Goal: Task Accomplishment & Management: Use online tool/utility

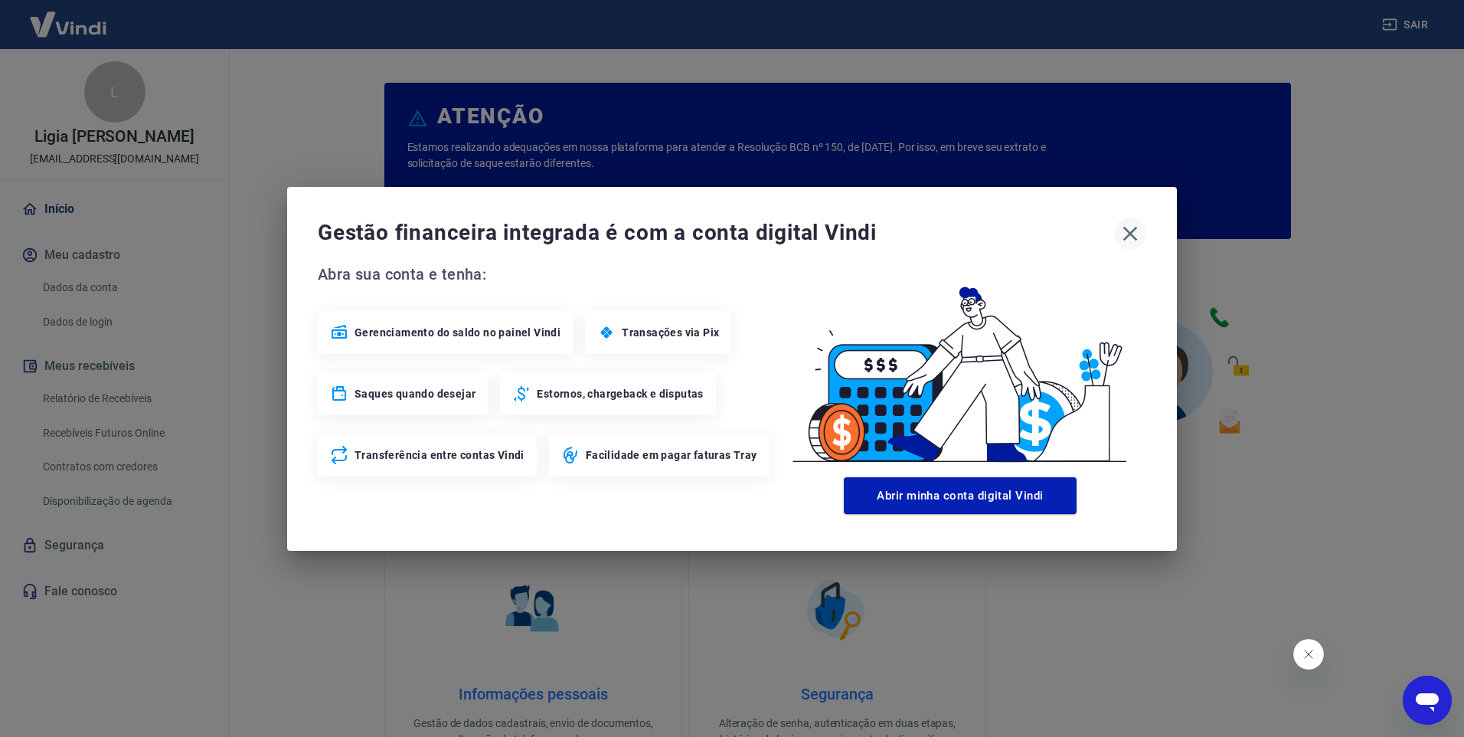
click at [1122, 234] on icon "button" at bounding box center [1130, 233] width 25 height 25
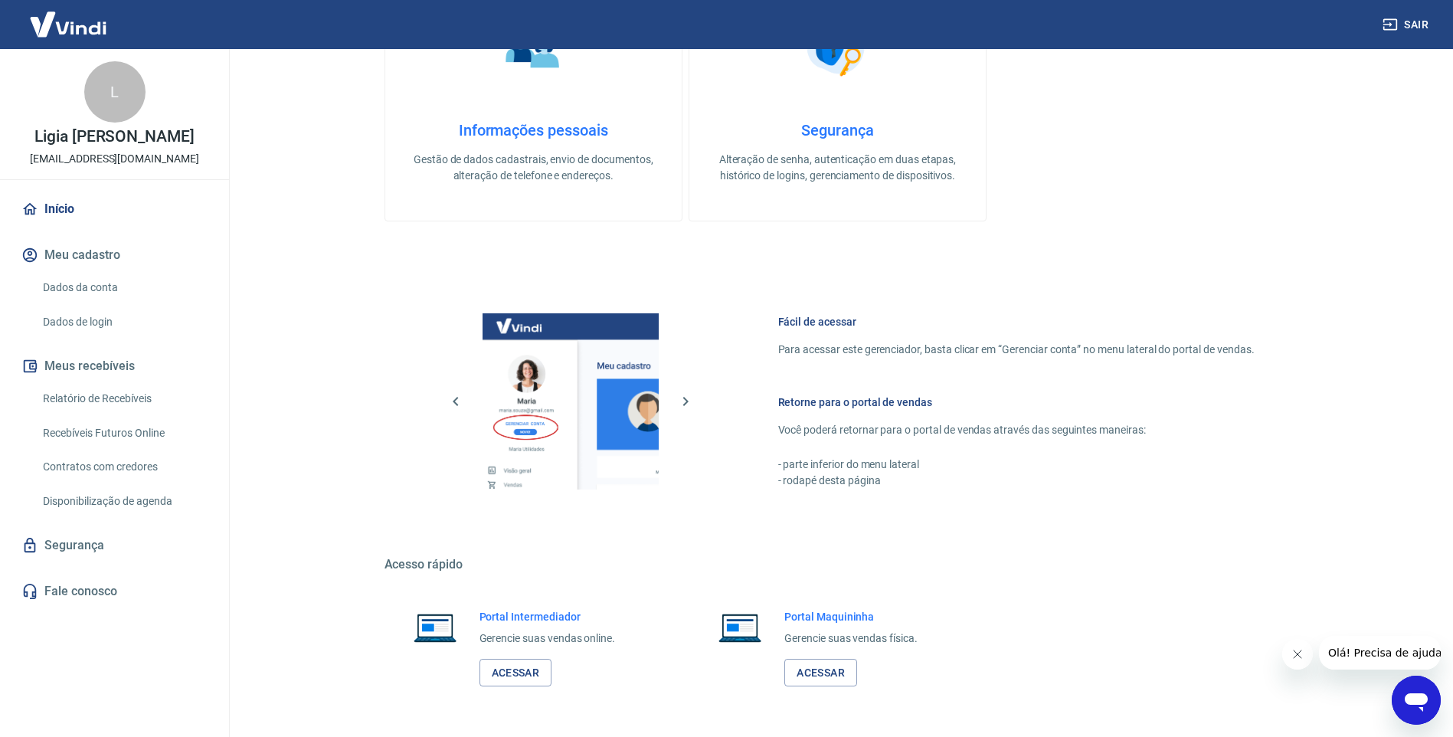
scroll to position [616, 0]
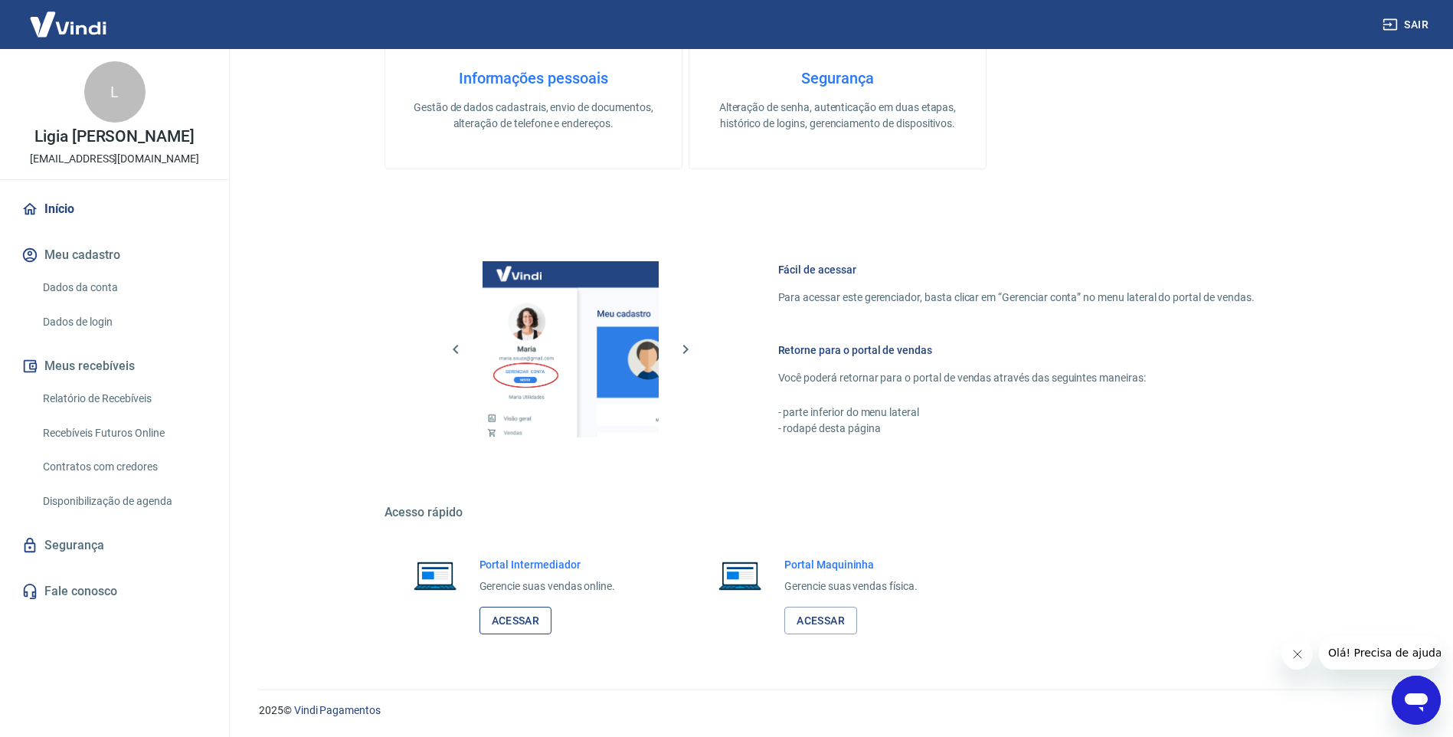
click at [515, 623] on link "Acessar" at bounding box center [515, 620] width 73 height 28
drag, startPoint x: 124, startPoint y: 390, endPoint x: 267, endPoint y: 348, distance: 149.2
click at [124, 390] on link "Relatório de Recebíveis" at bounding box center [124, 398] width 174 height 31
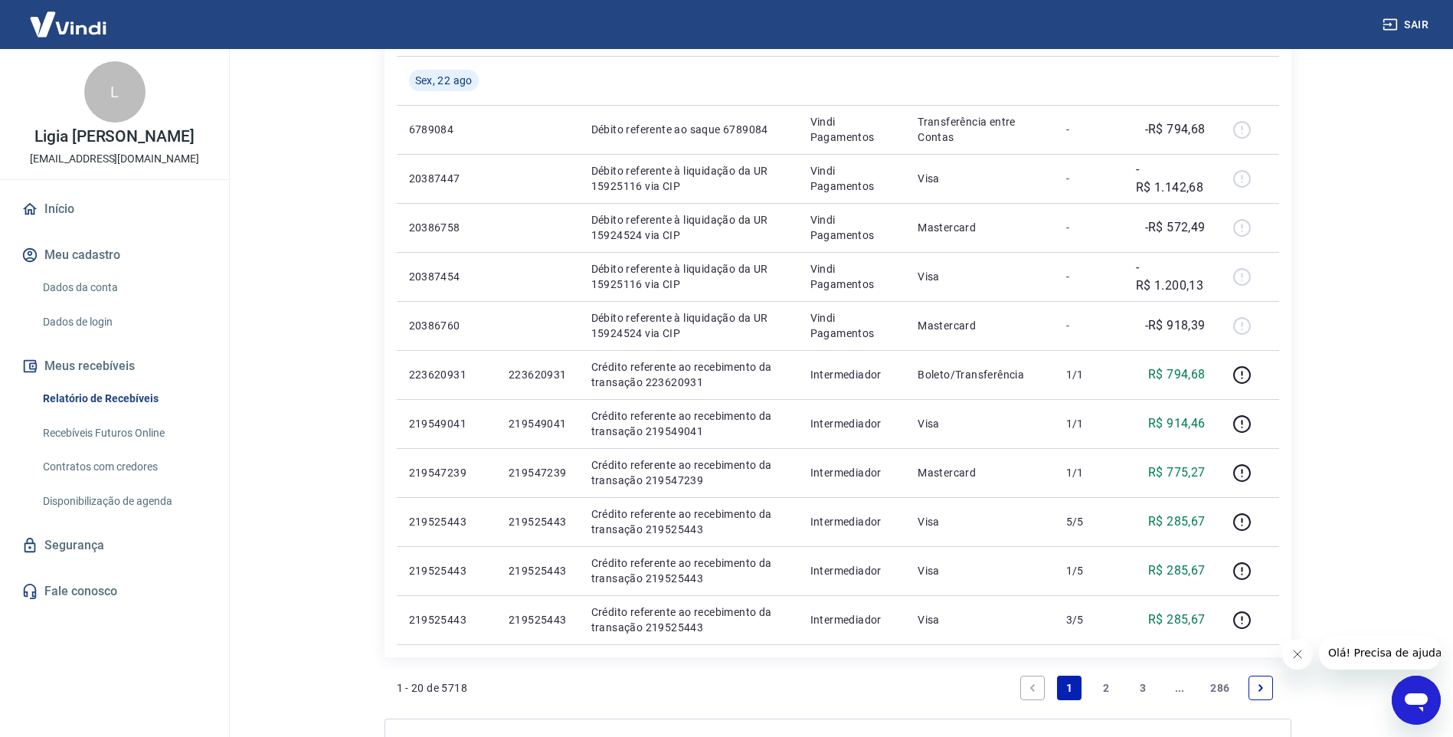
scroll to position [842, 0]
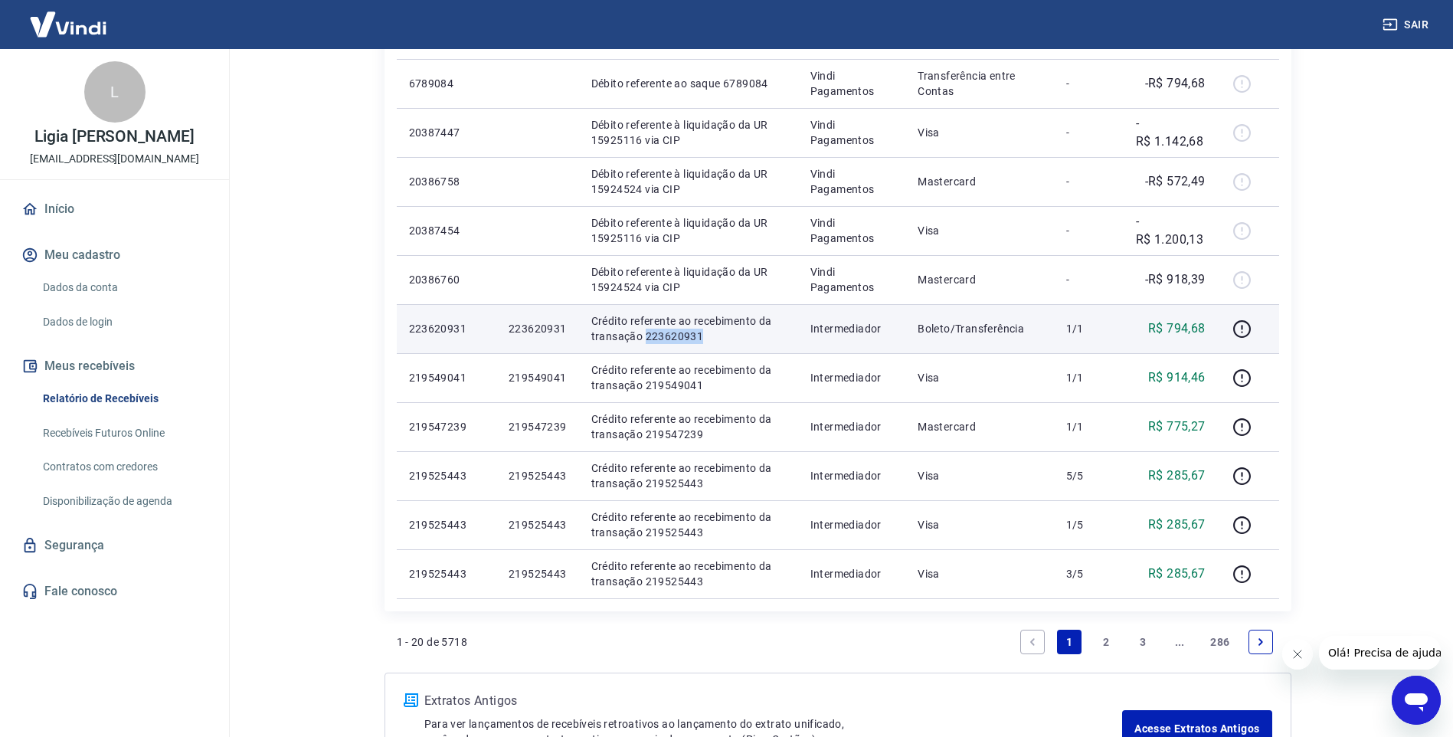
drag, startPoint x: 707, startPoint y: 332, endPoint x: 645, endPoint y: 334, distance: 62.8
click at [645, 334] on p "Crédito referente ao recebimento da transação 223620931" at bounding box center [688, 328] width 194 height 31
copy p "223620931"
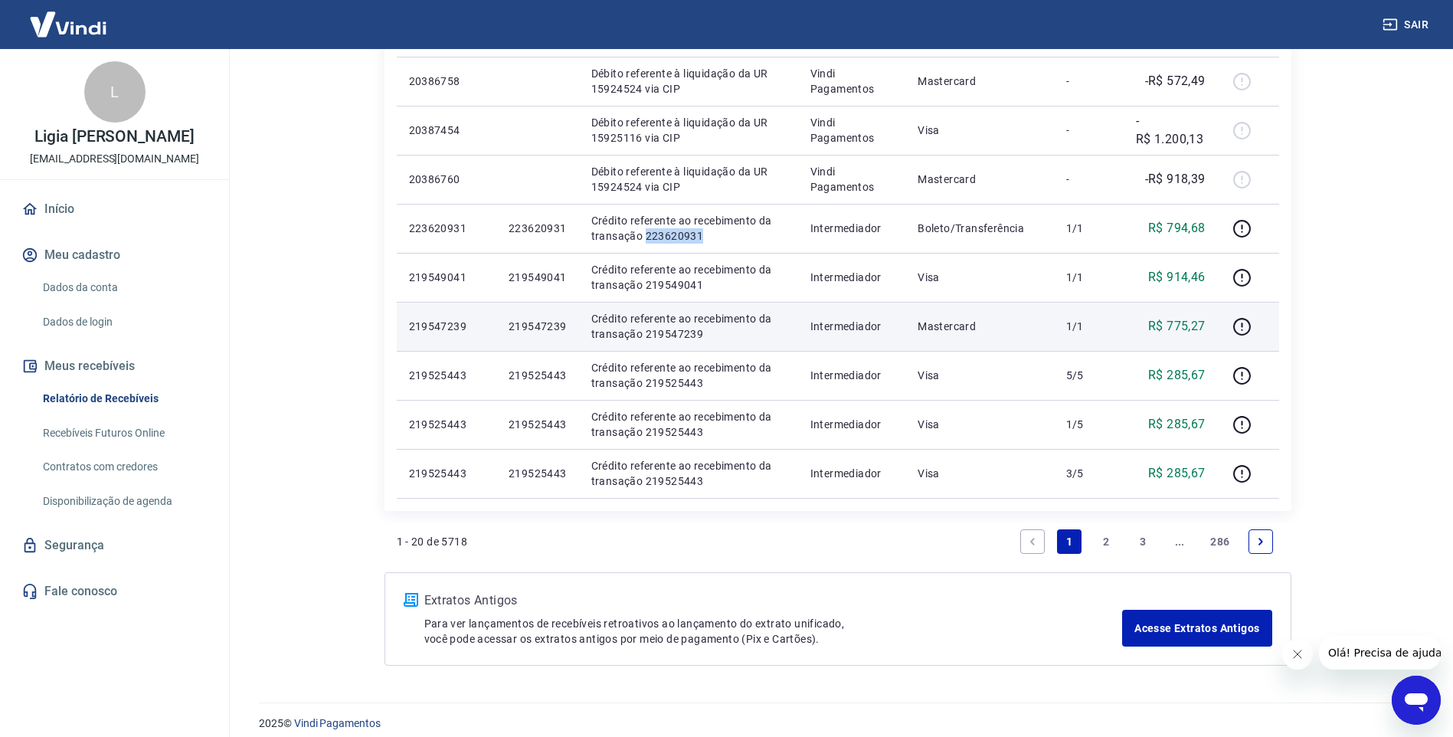
scroll to position [956, 0]
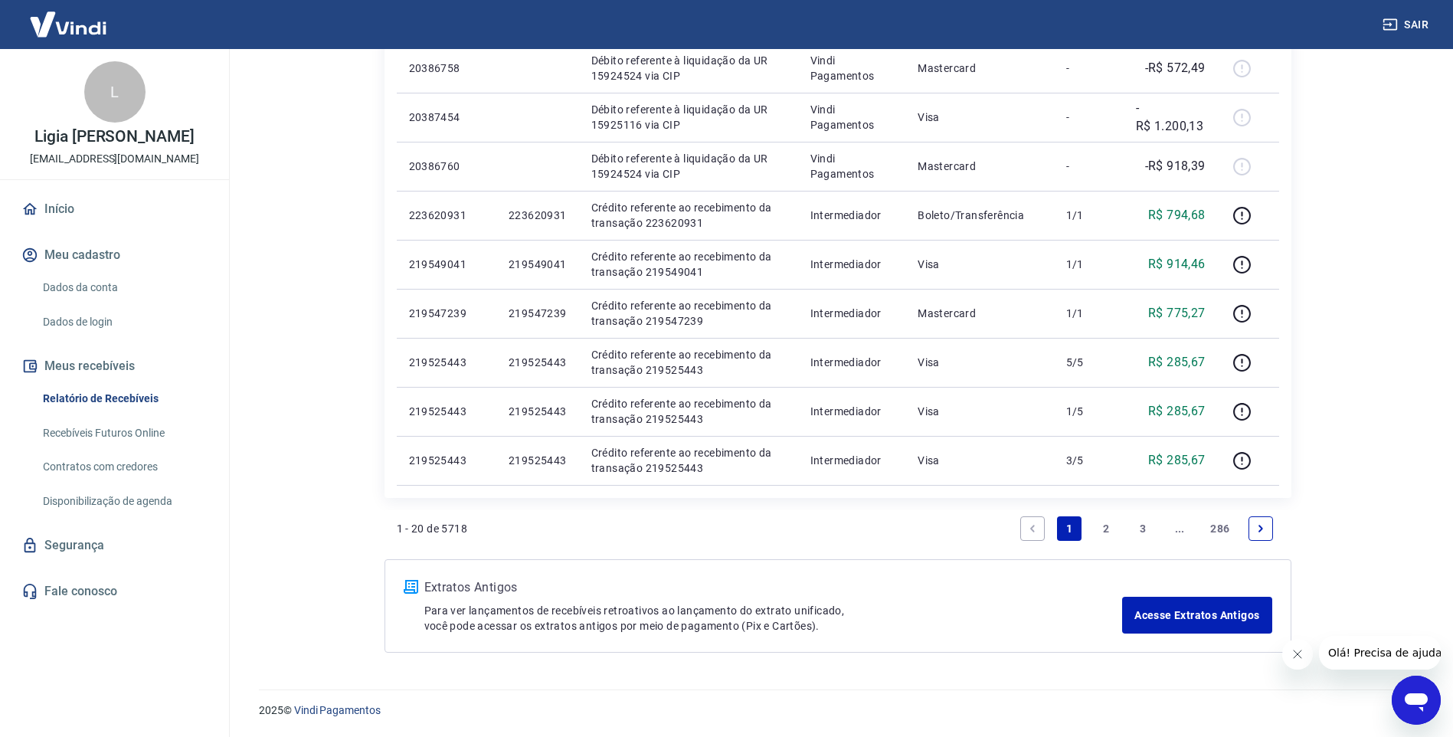
click at [1256, 533] on icon "Next page" at bounding box center [1260, 528] width 11 height 11
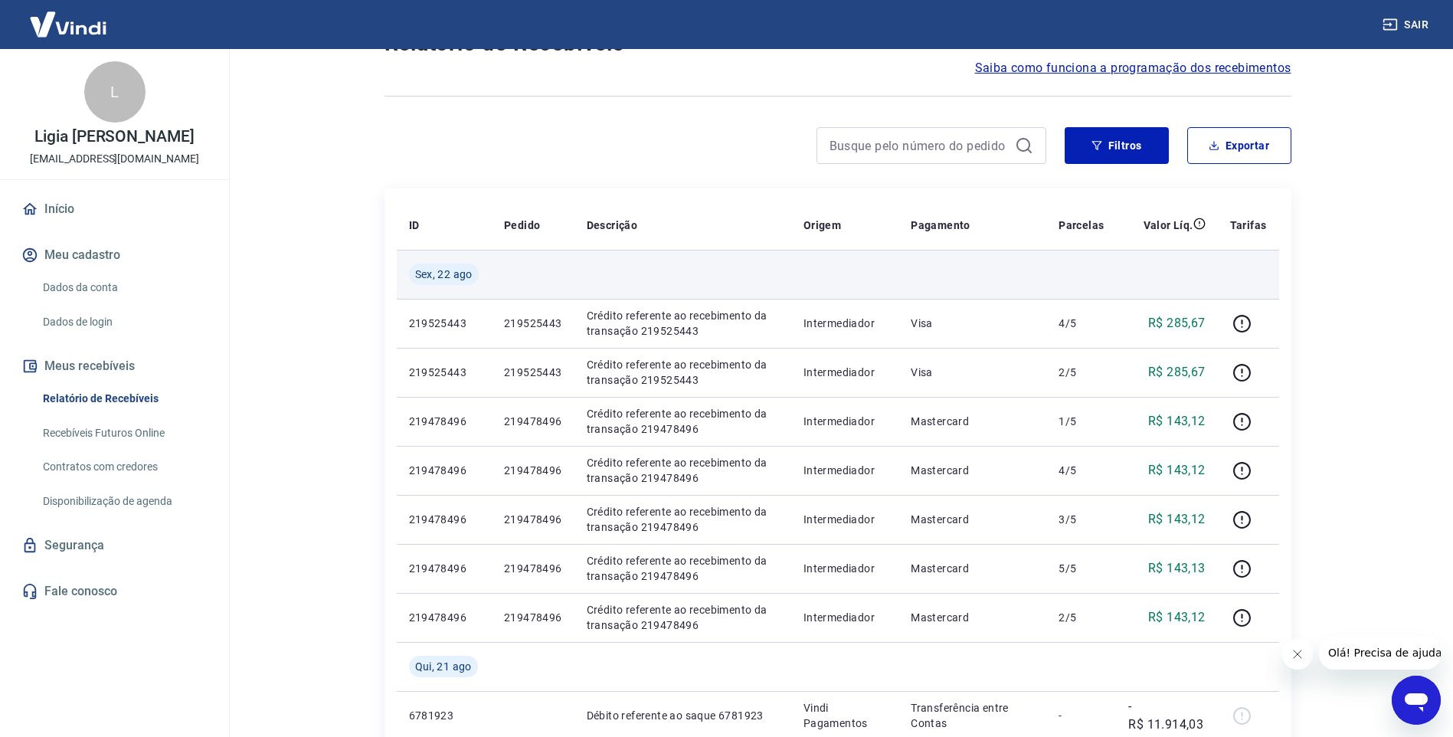
scroll to position [77, 0]
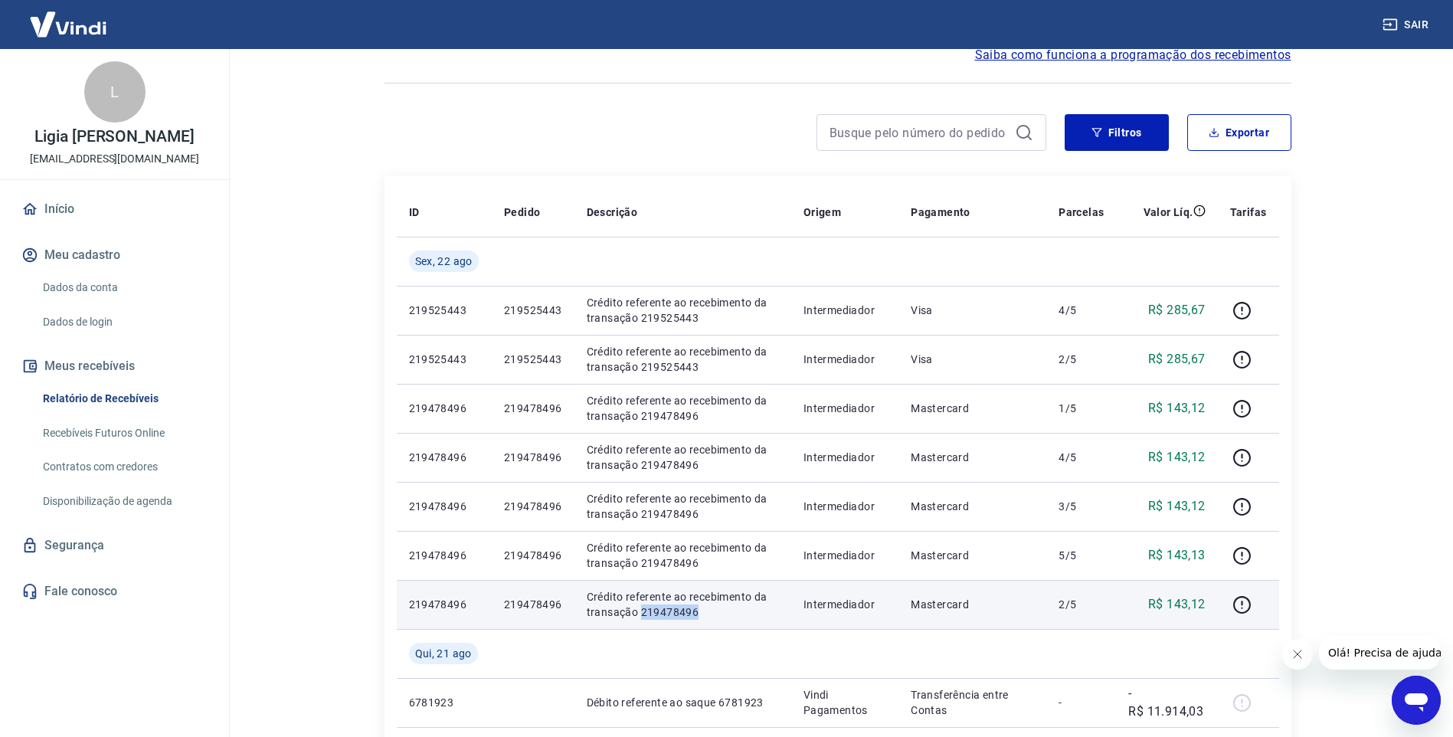
drag, startPoint x: 704, startPoint y: 613, endPoint x: 641, endPoint y: 607, distance: 63.1
click at [641, 607] on p "Crédito referente ao recebimento da transação 219478496" at bounding box center [683, 604] width 192 height 31
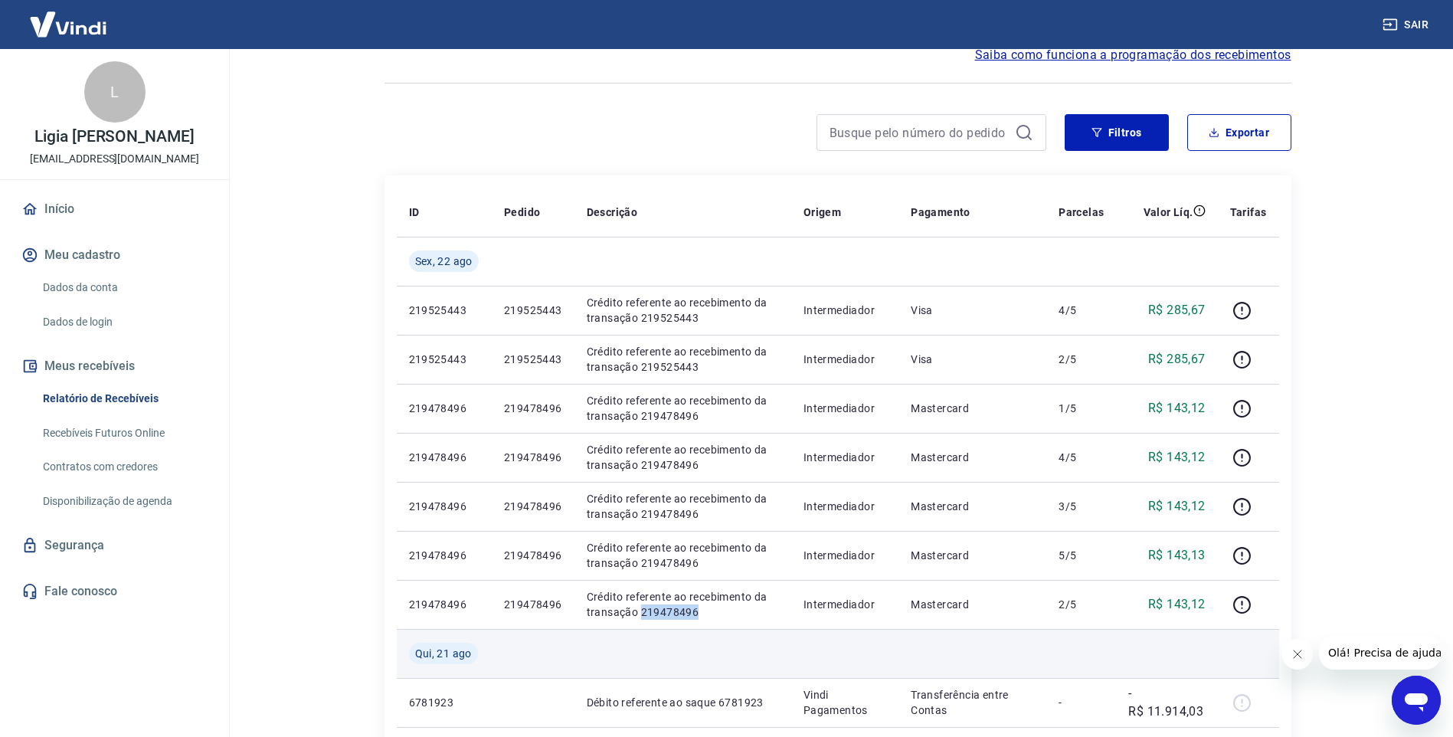
copy p "219478496"
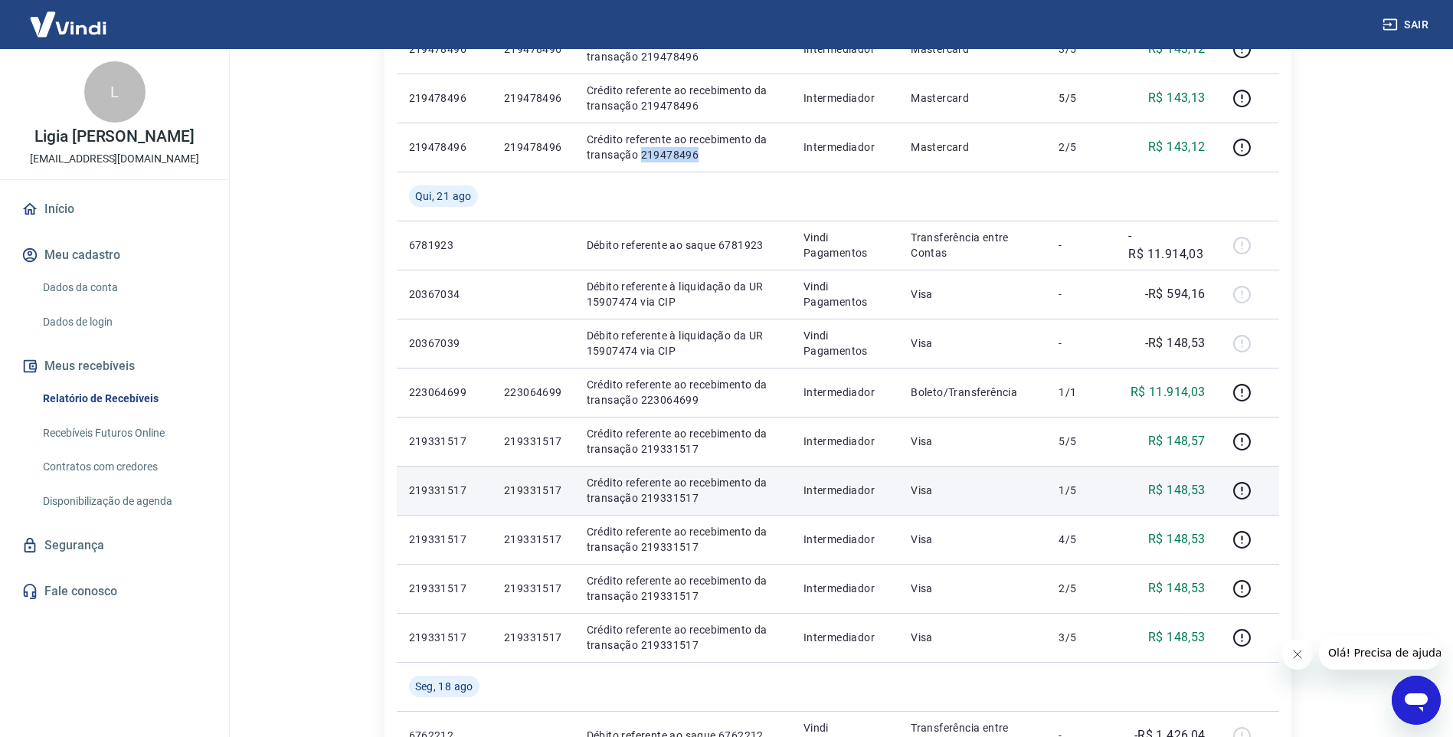
scroll to position [536, 0]
drag, startPoint x: 698, startPoint y: 498, endPoint x: 639, endPoint y: 499, distance: 59.7
click at [639, 499] on p "Crédito referente ao recebimento da transação 219331517" at bounding box center [683, 487] width 192 height 31
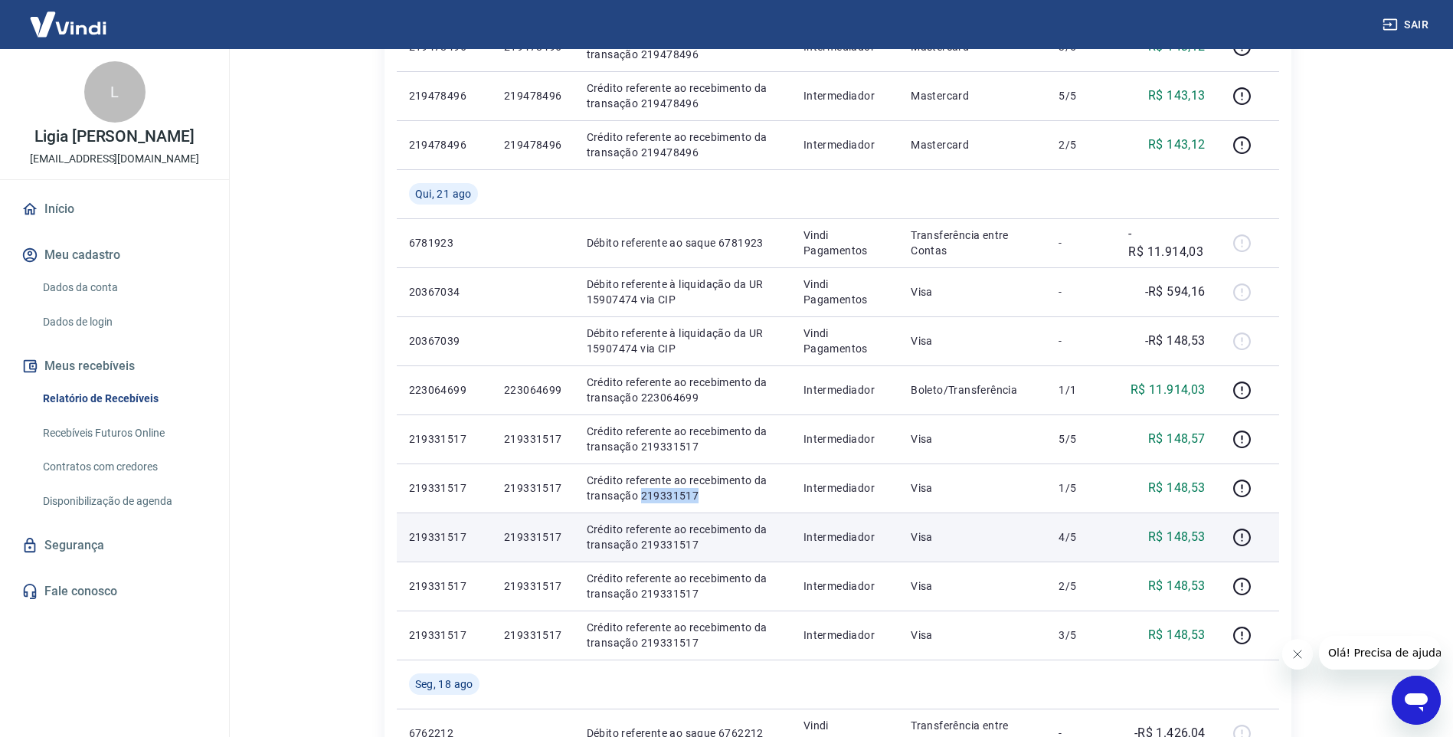
copy p "219331517"
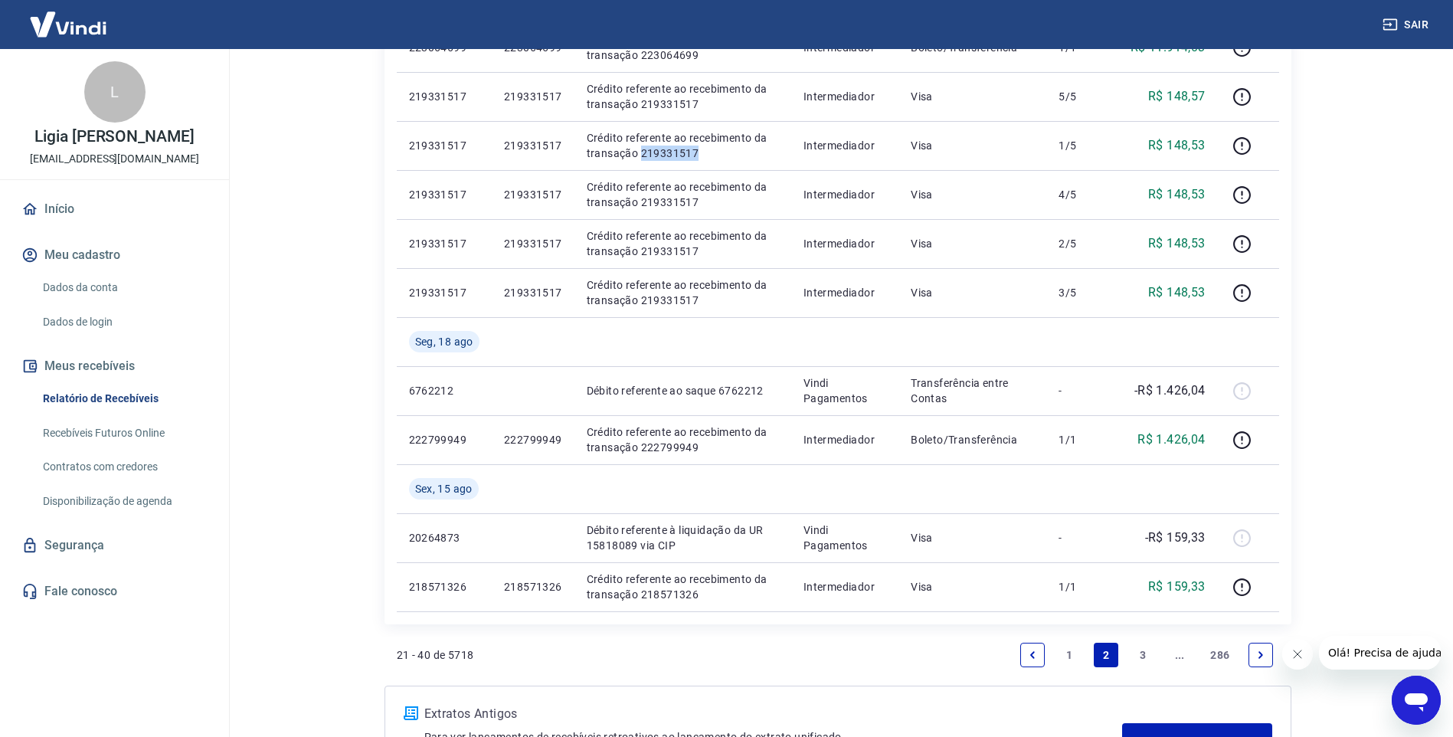
scroll to position [1005, 0]
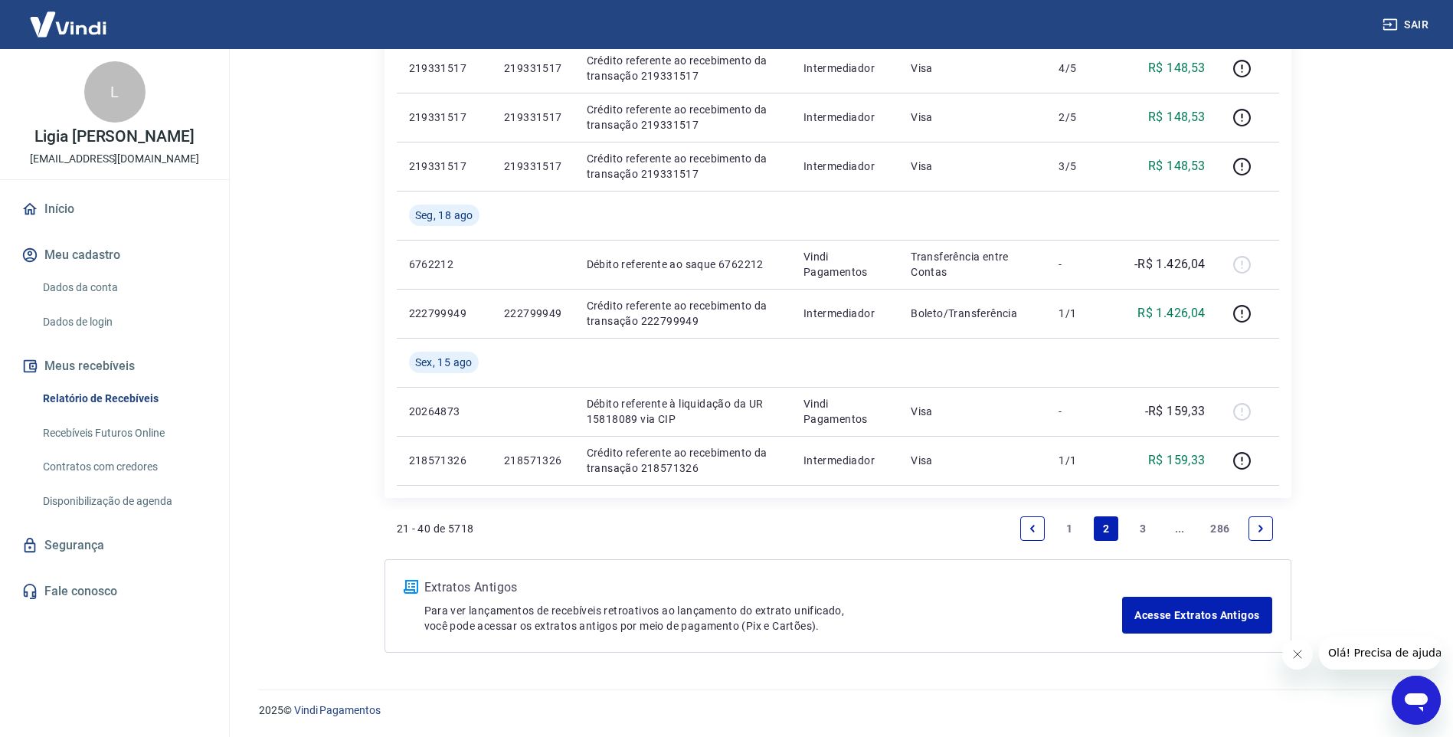
click at [1031, 527] on icon "Previous page" at bounding box center [1032, 527] width 5 height 7
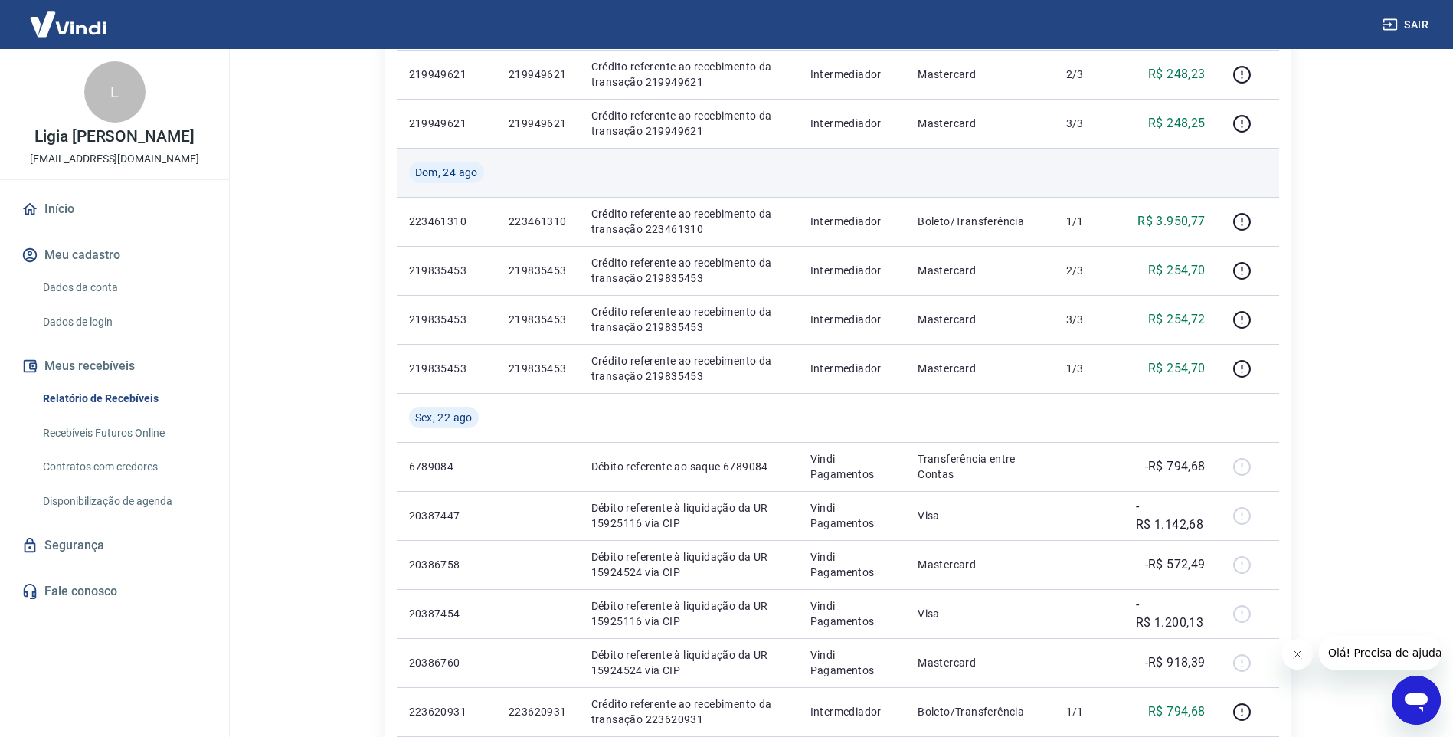
scroll to position [919, 0]
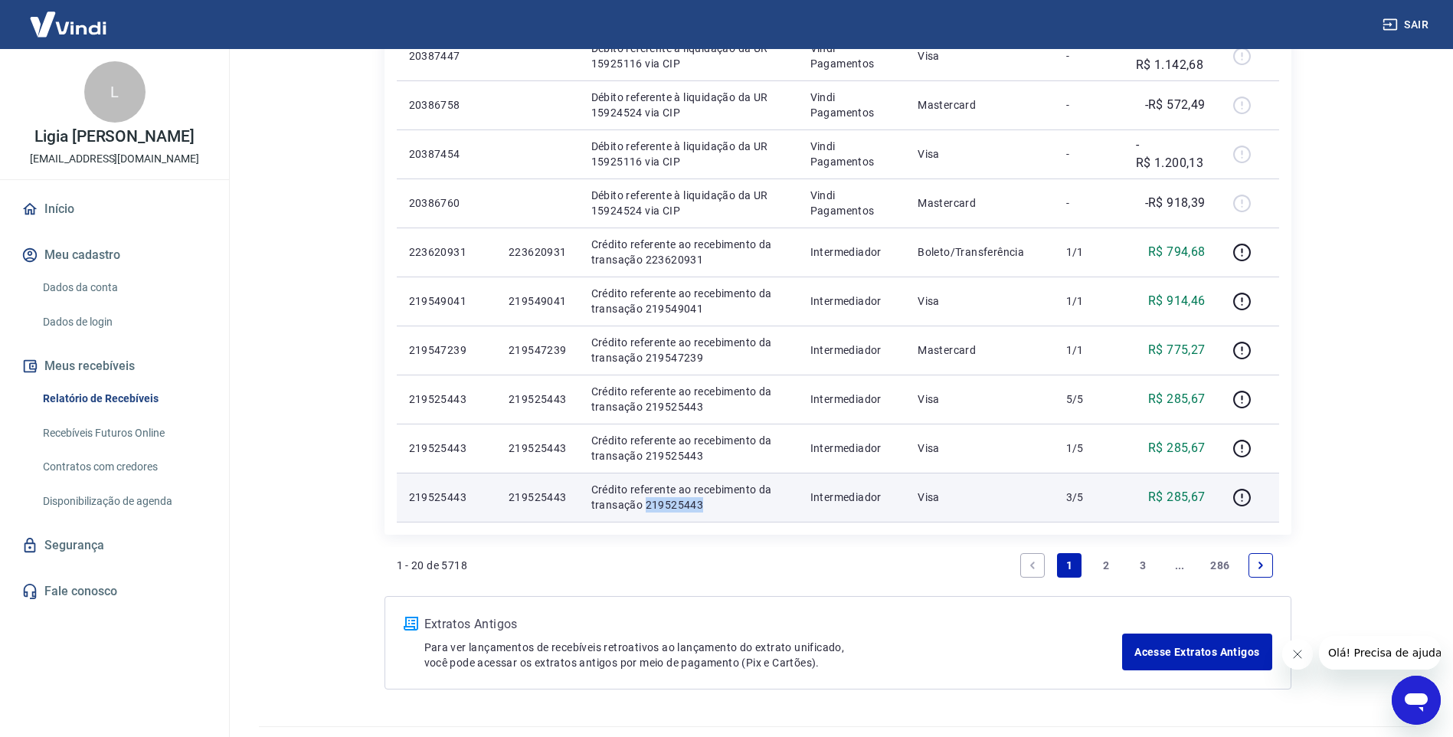
drag, startPoint x: 734, startPoint y: 520, endPoint x: 643, endPoint y: 502, distance: 92.8
click at [643, 502] on td "Crédito referente ao recebimento da transação 219525443" at bounding box center [688, 496] width 219 height 49
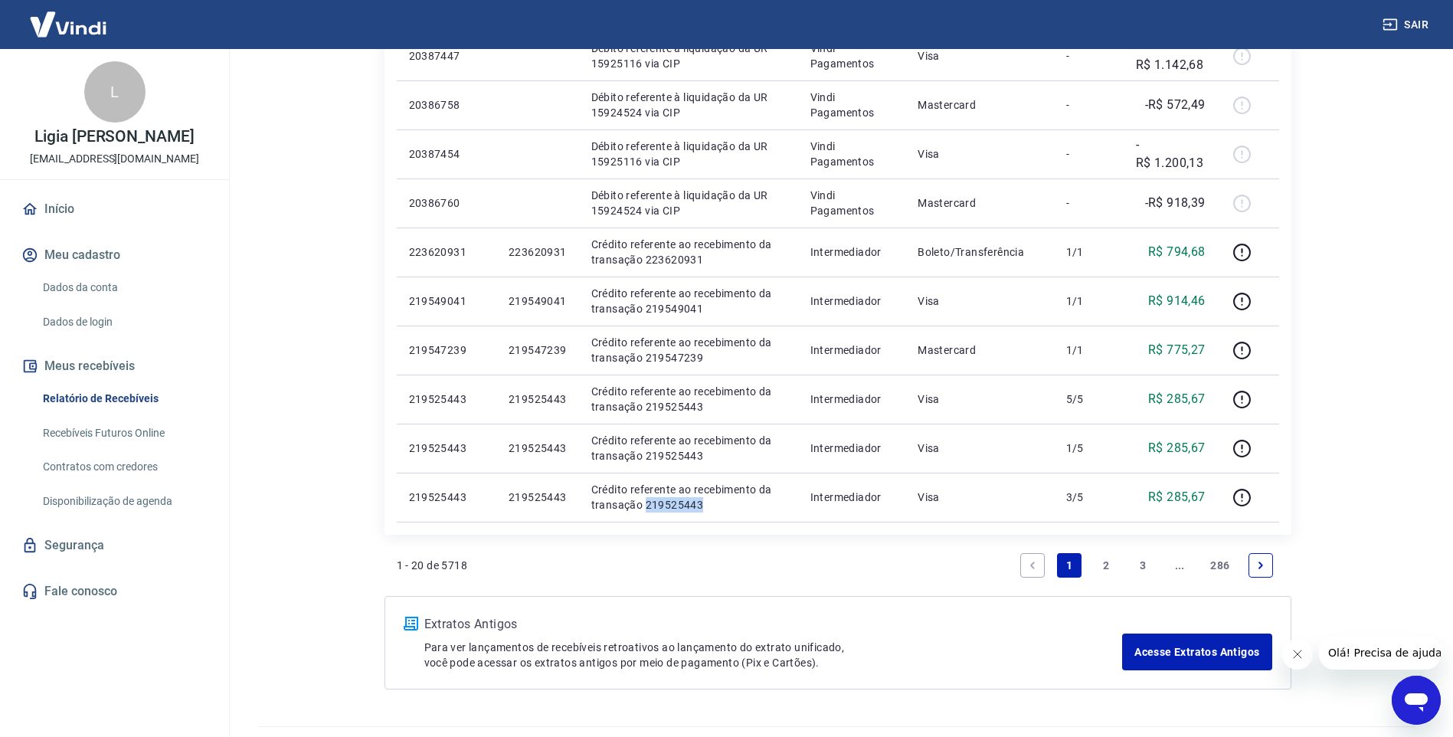
copy p "219525443"
